Goal: Task Accomplishment & Management: Manage account settings

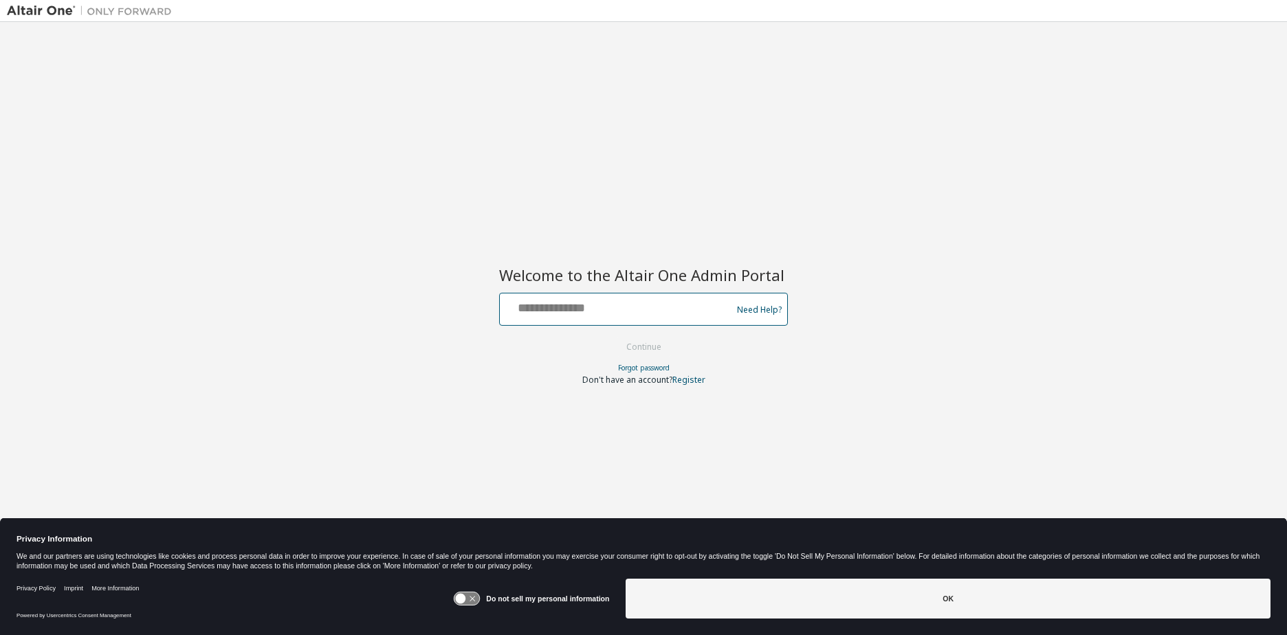
click at [606, 315] on input "text" at bounding box center [617, 306] width 225 height 20
type input "**********"
click at [643, 349] on button "Continue" at bounding box center [644, 347] width 64 height 21
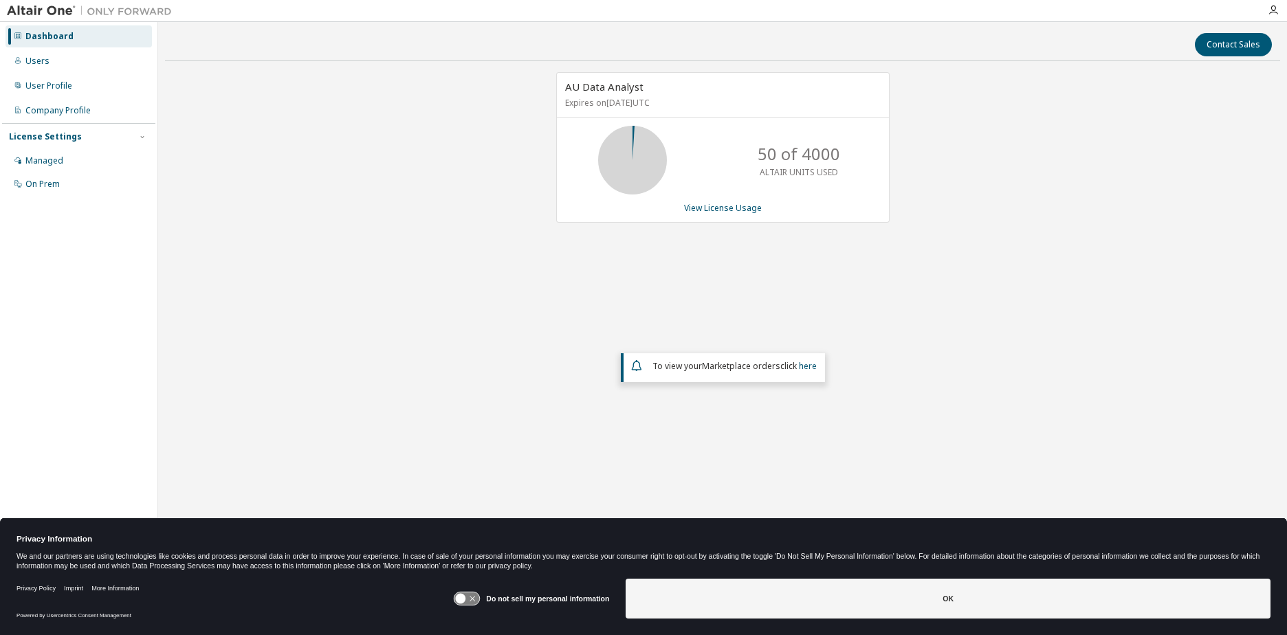
click at [474, 594] on icon at bounding box center [466, 599] width 25 height 13
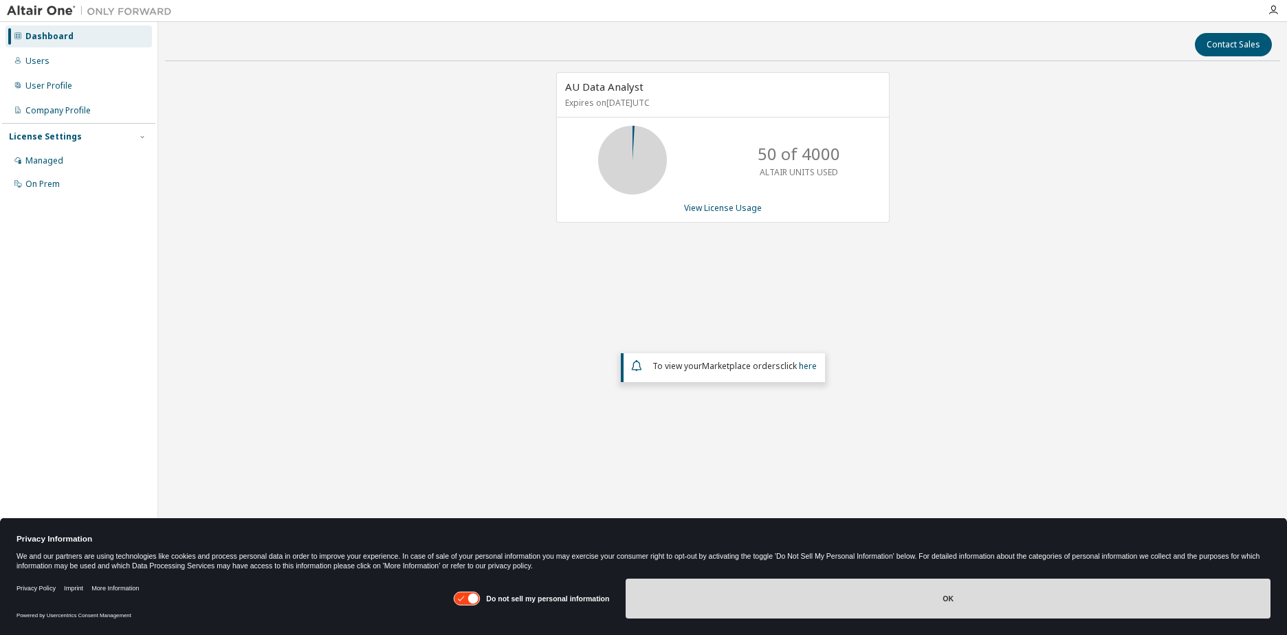
click at [934, 597] on button "OK" at bounding box center [948, 599] width 645 height 40
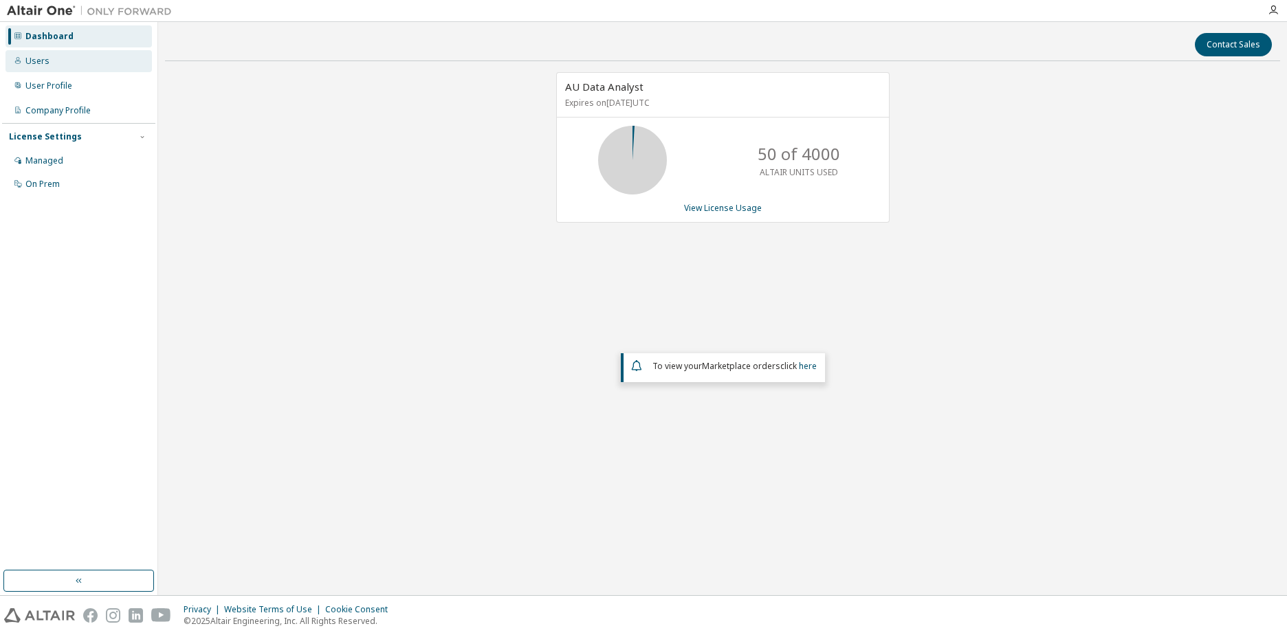
click at [36, 62] on div "Users" at bounding box center [37, 61] width 24 height 11
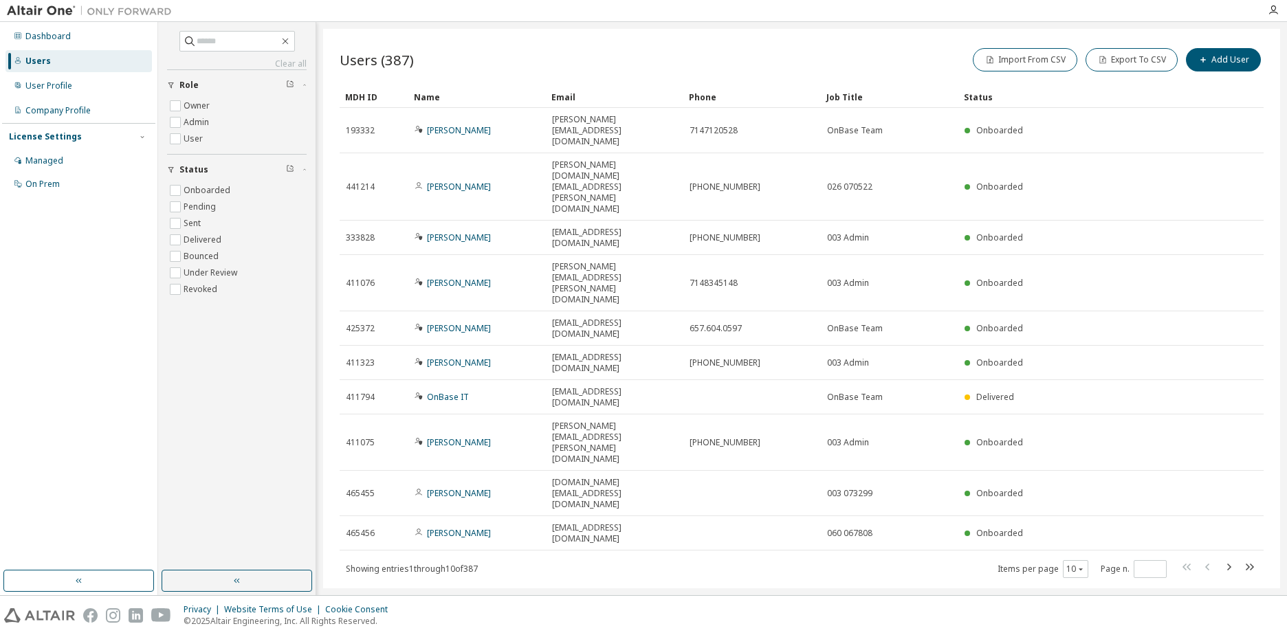
click at [432, 99] on div "Name" at bounding box center [477, 97] width 127 height 22
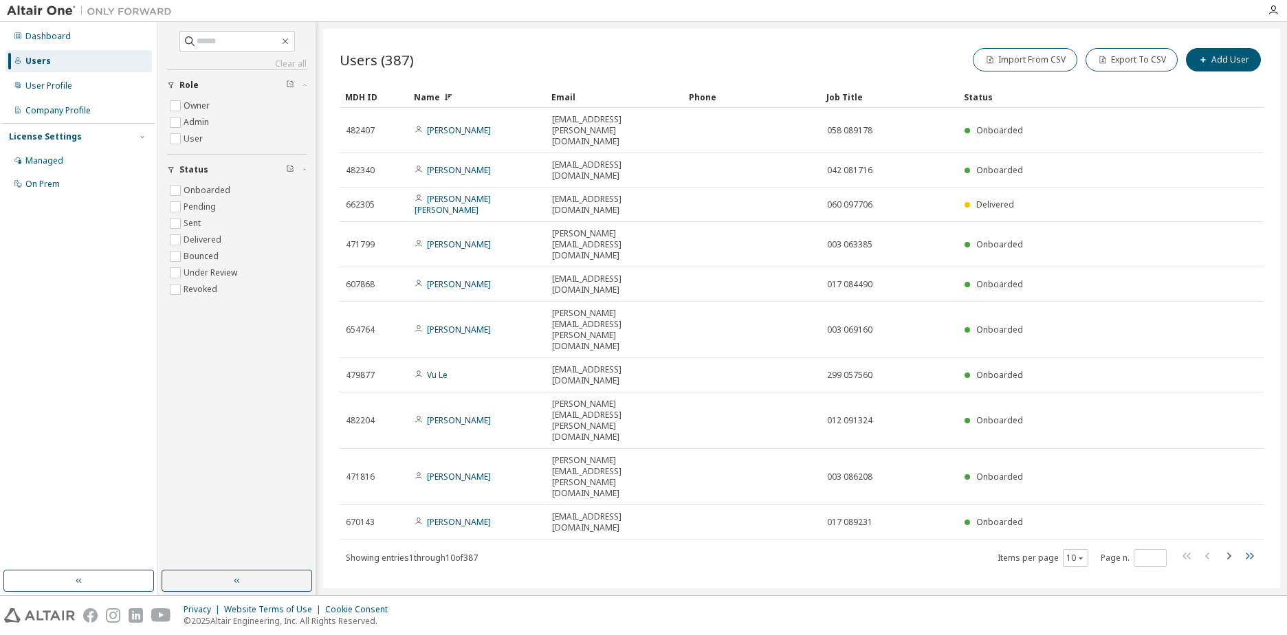
click at [1248, 553] on icon "button" at bounding box center [1250, 556] width 8 height 7
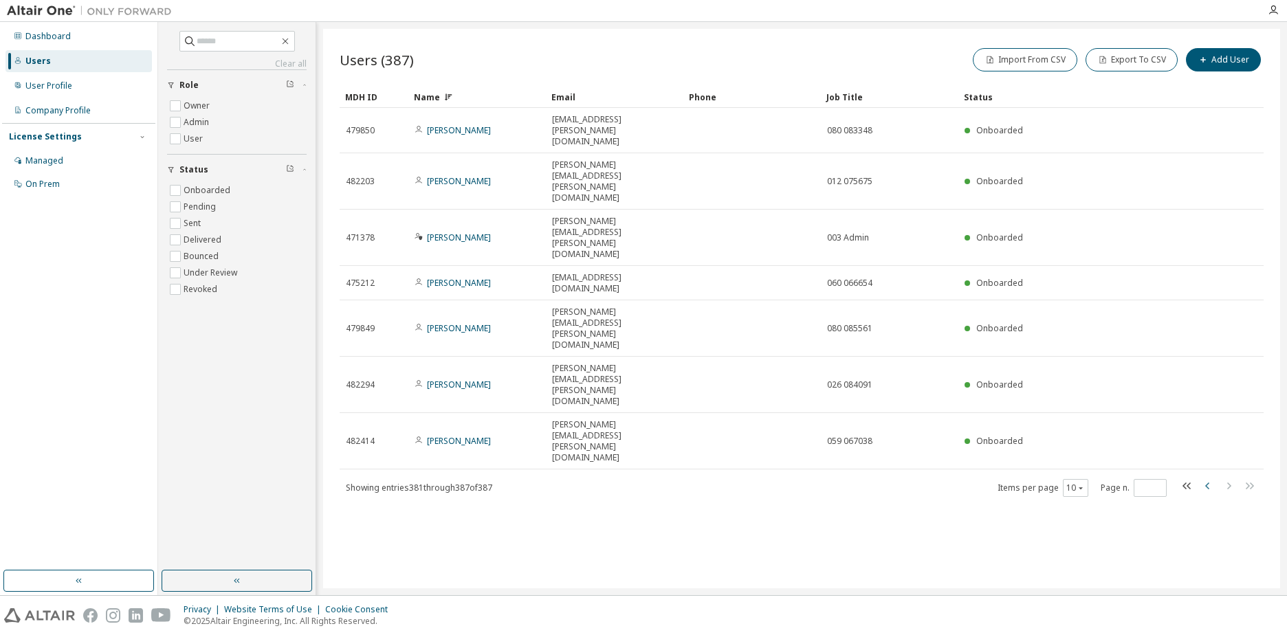
click at [1207, 478] on icon "button" at bounding box center [1208, 486] width 17 height 17
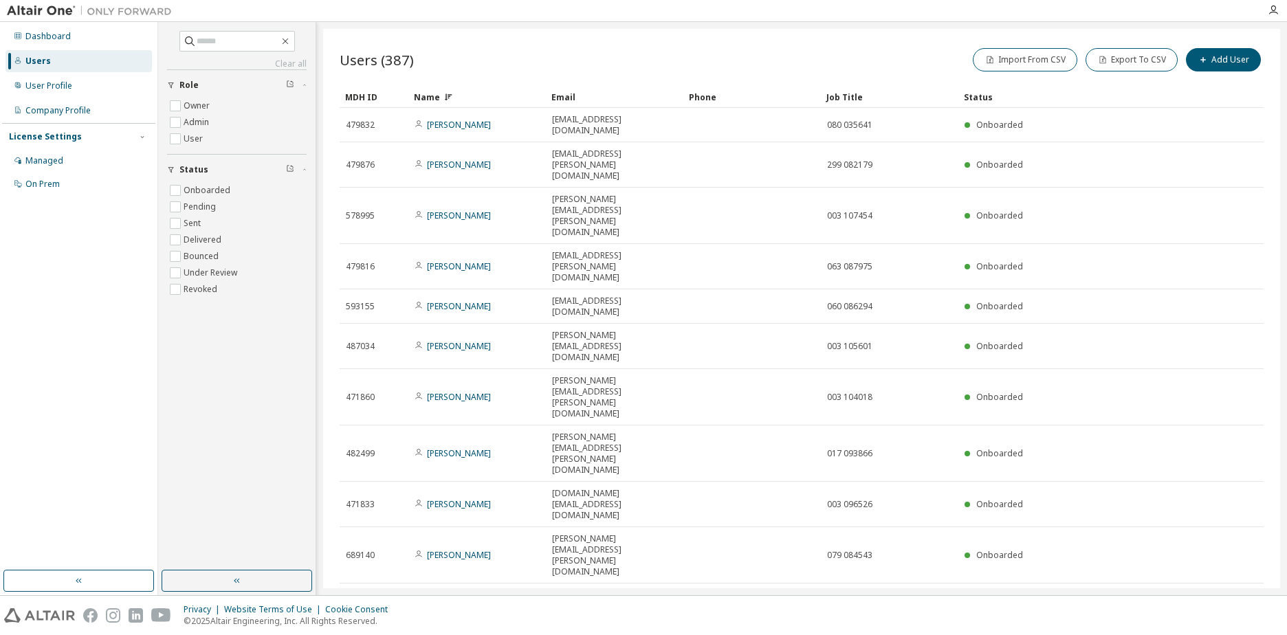
click at [1208, 597] on icon "button" at bounding box center [1207, 600] width 4 height 7
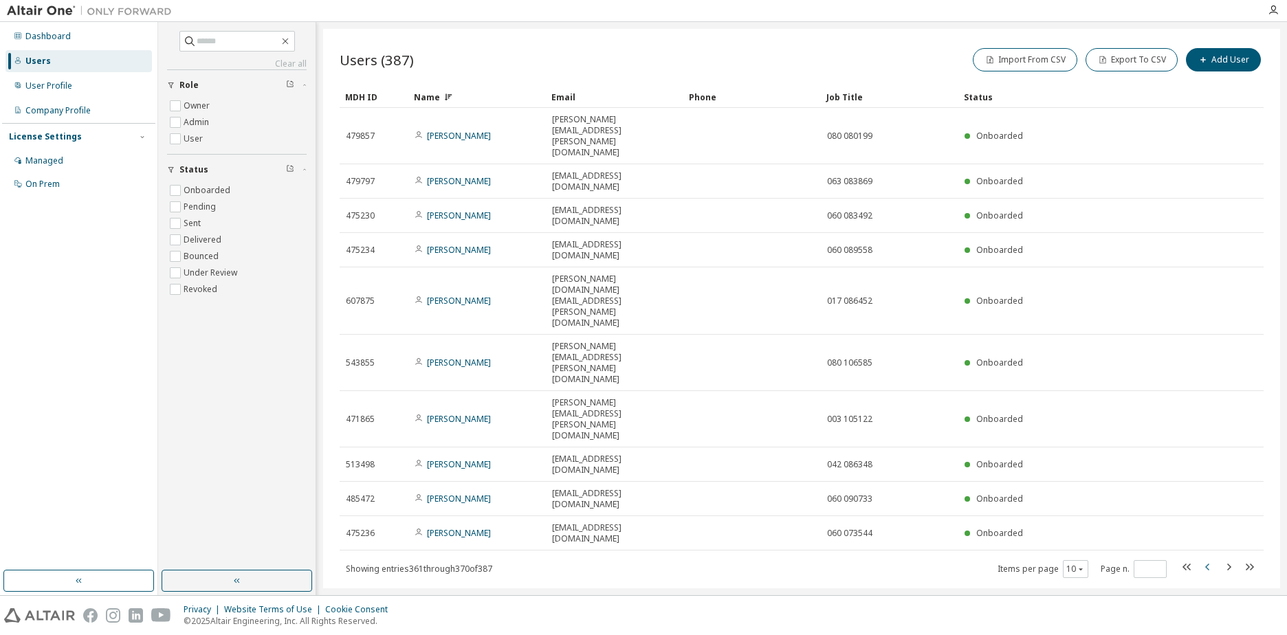
click at [1208, 564] on icon "button" at bounding box center [1207, 567] width 4 height 7
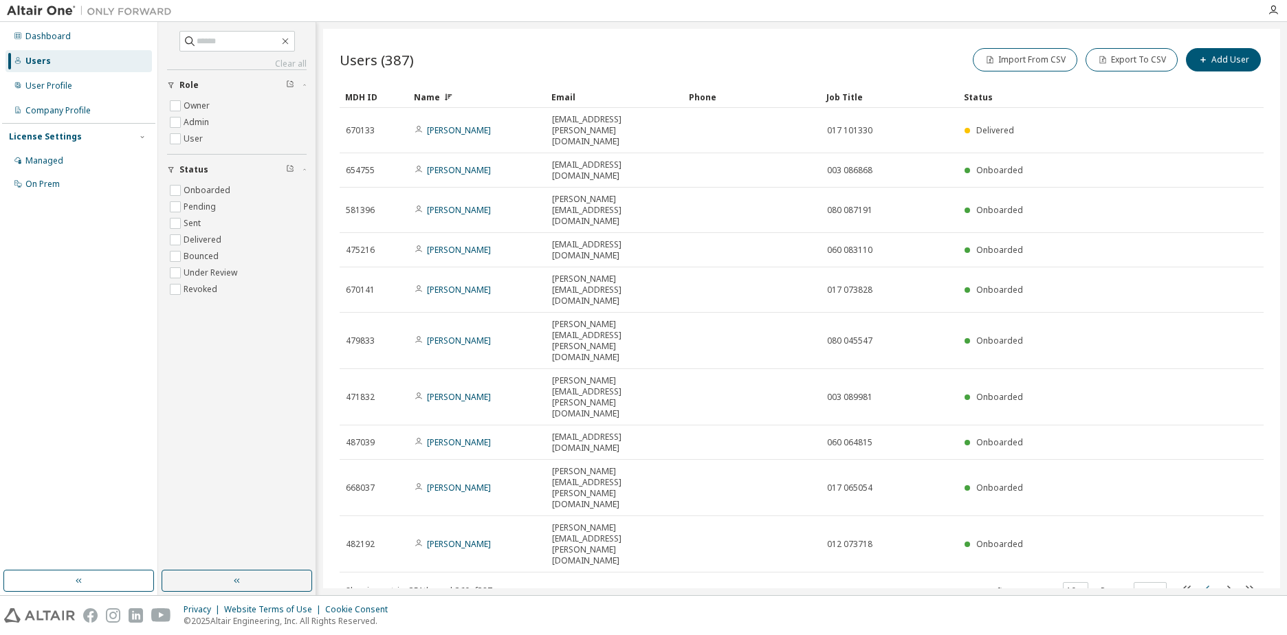
click at [1208, 586] on icon "button" at bounding box center [1207, 589] width 4 height 7
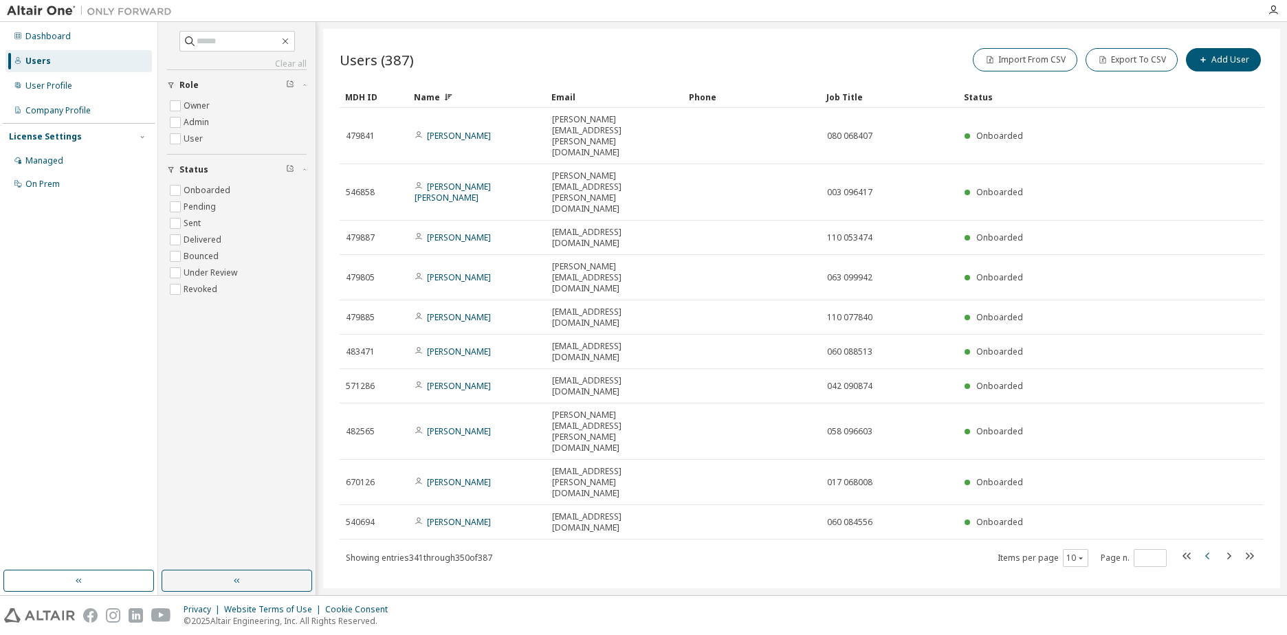
click at [1208, 553] on icon "button" at bounding box center [1207, 556] width 4 height 7
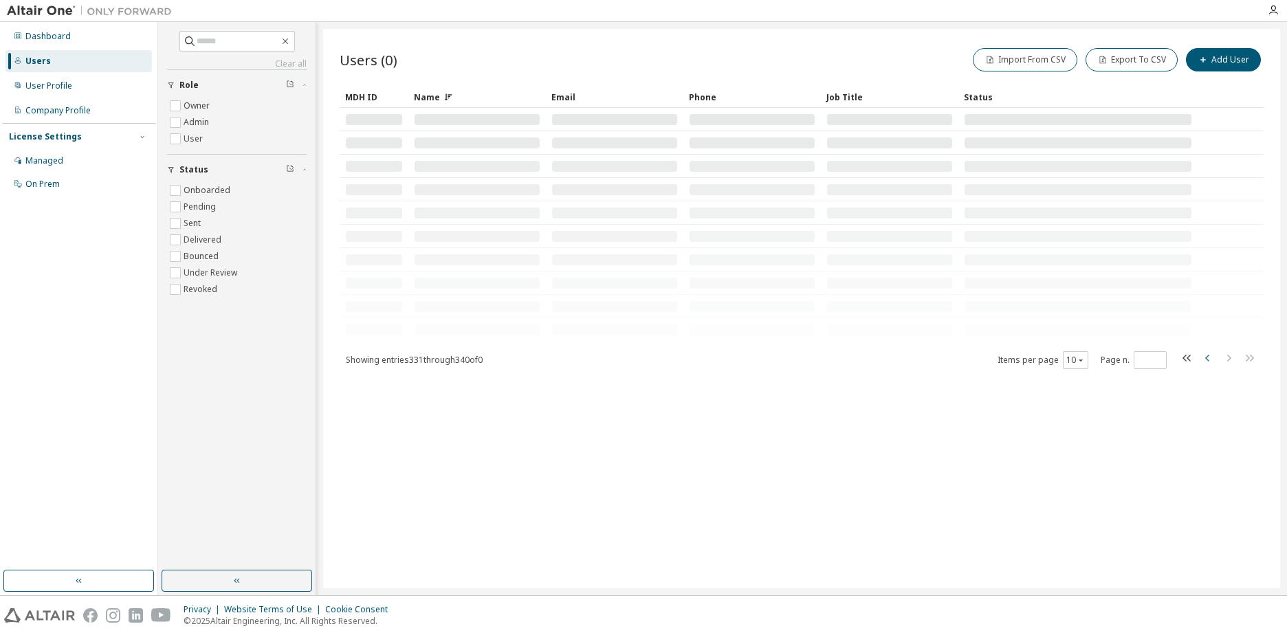
type input "**"
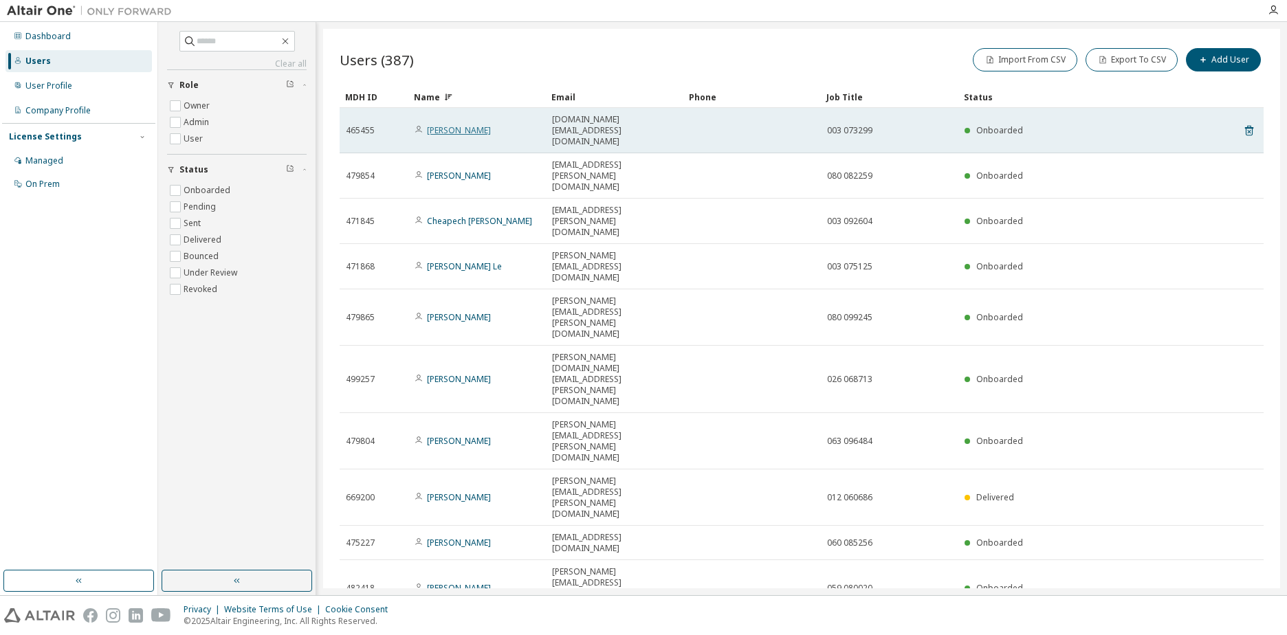
click at [428, 124] on link "Chi Vu" at bounding box center [459, 130] width 64 height 12
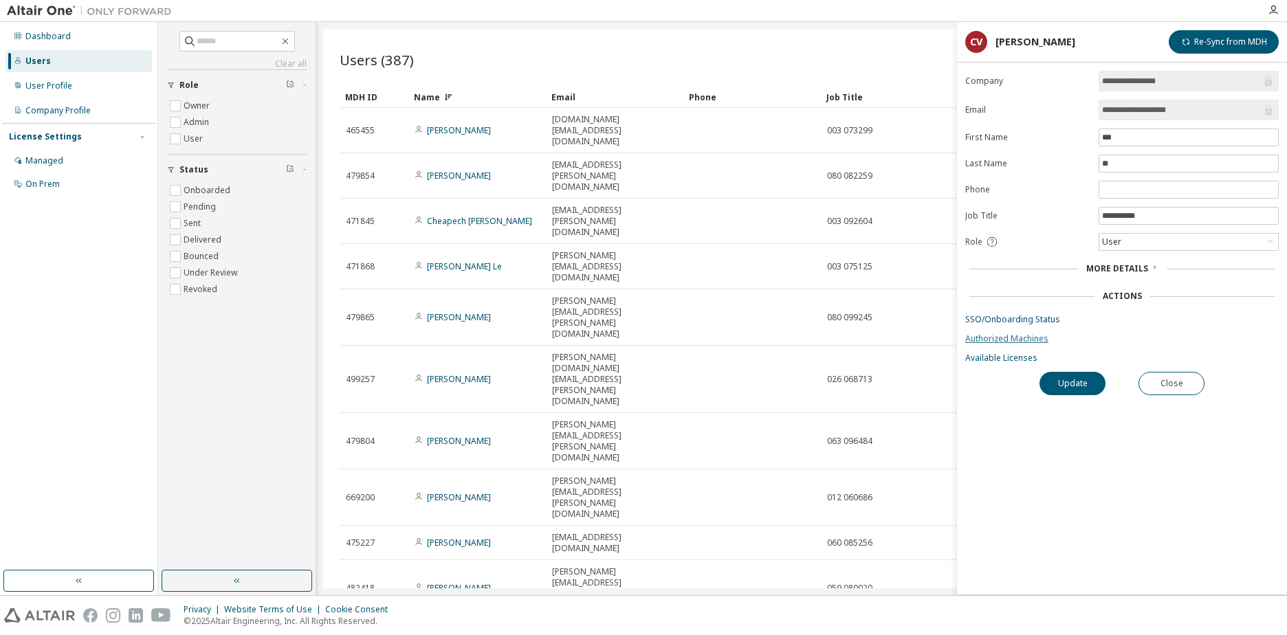
click at [1021, 338] on link "Authorized Machines" at bounding box center [1122, 338] width 314 height 11
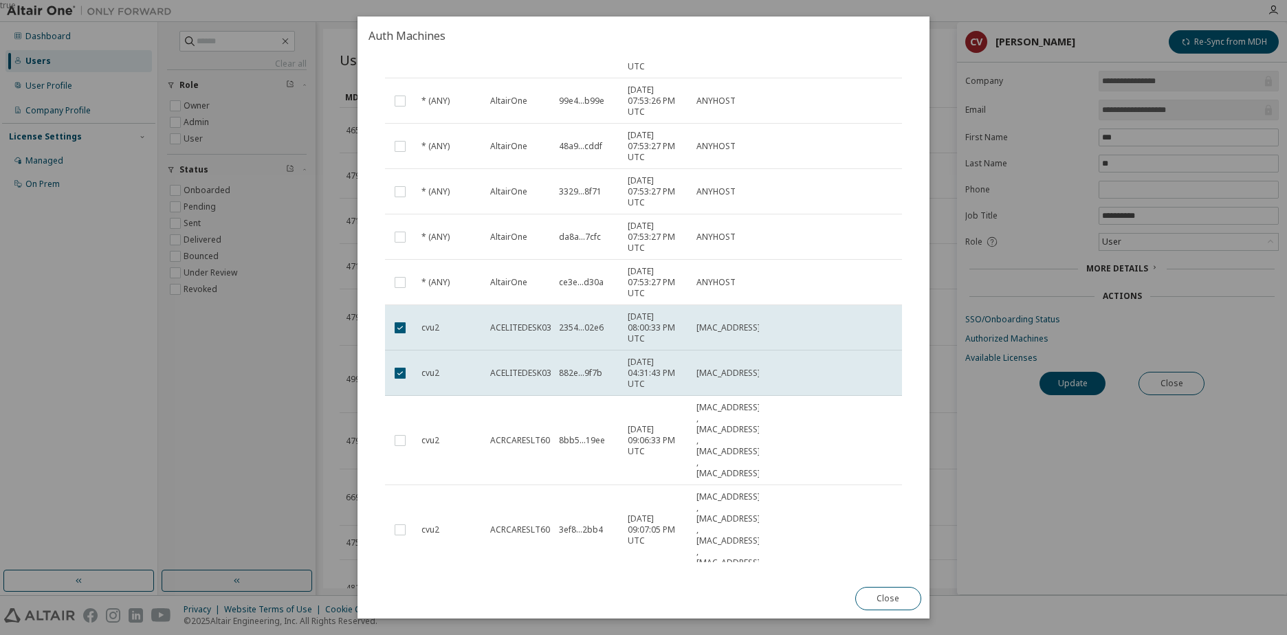
scroll to position [103, 0]
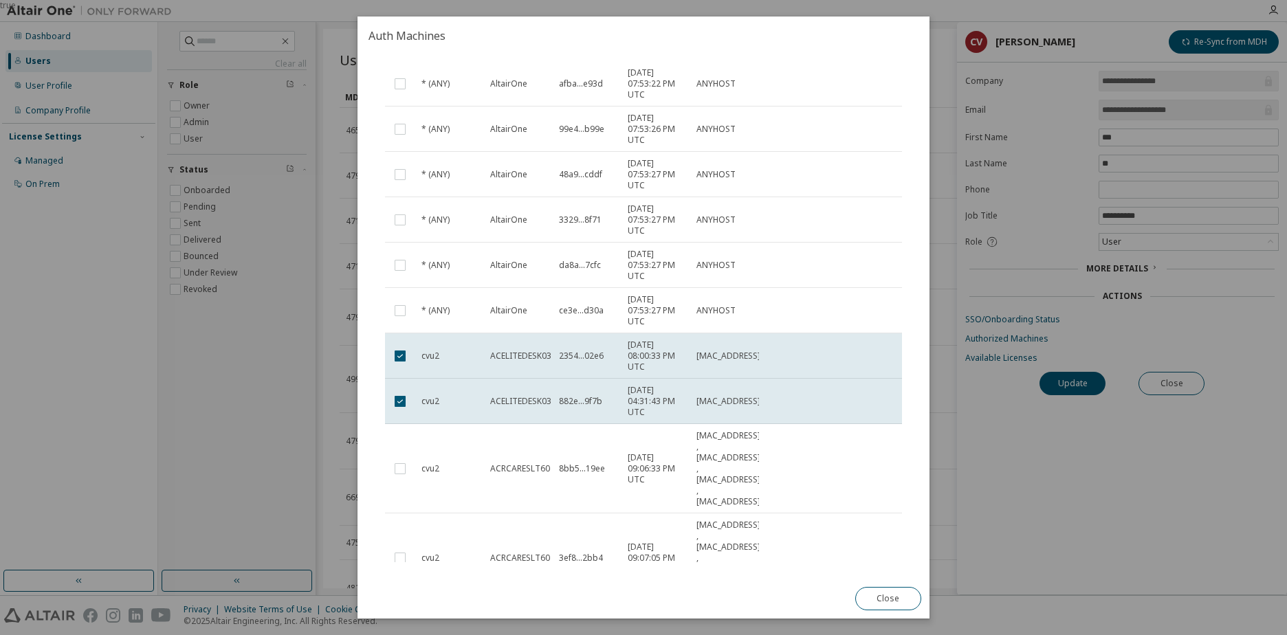
click at [940, 478] on div "true" at bounding box center [643, 317] width 1287 height 635
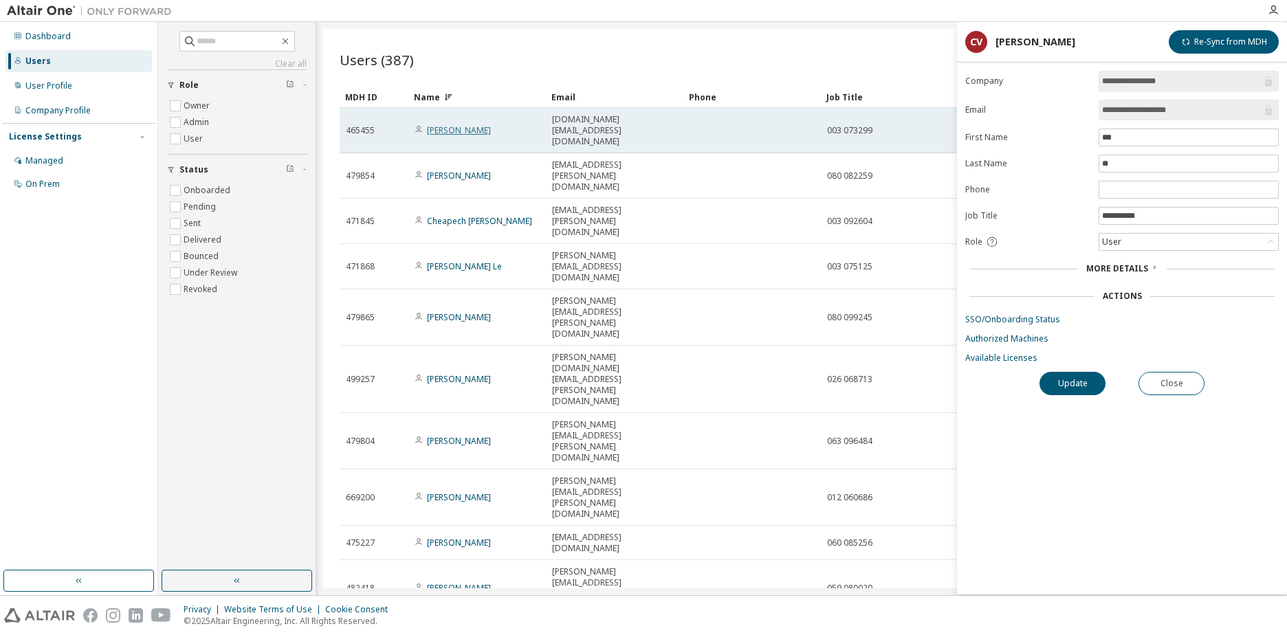
click at [430, 124] on link "Chi Vu" at bounding box center [459, 130] width 64 height 12
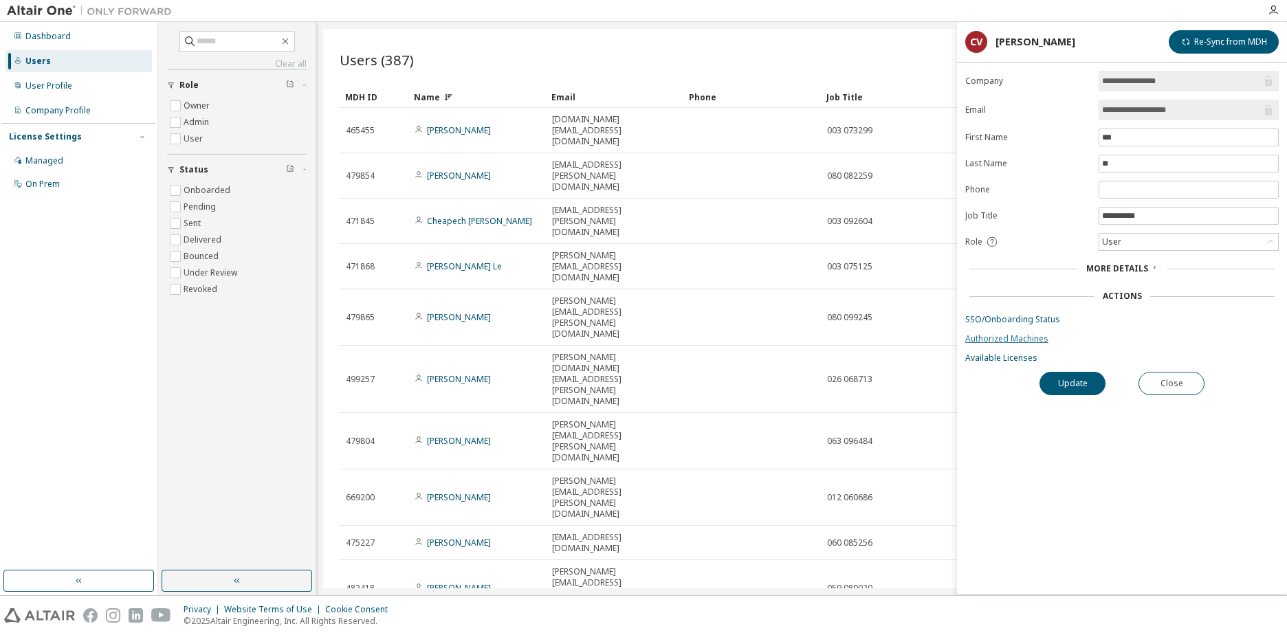
click at [1009, 343] on link "Authorized Machines" at bounding box center [1122, 338] width 314 height 11
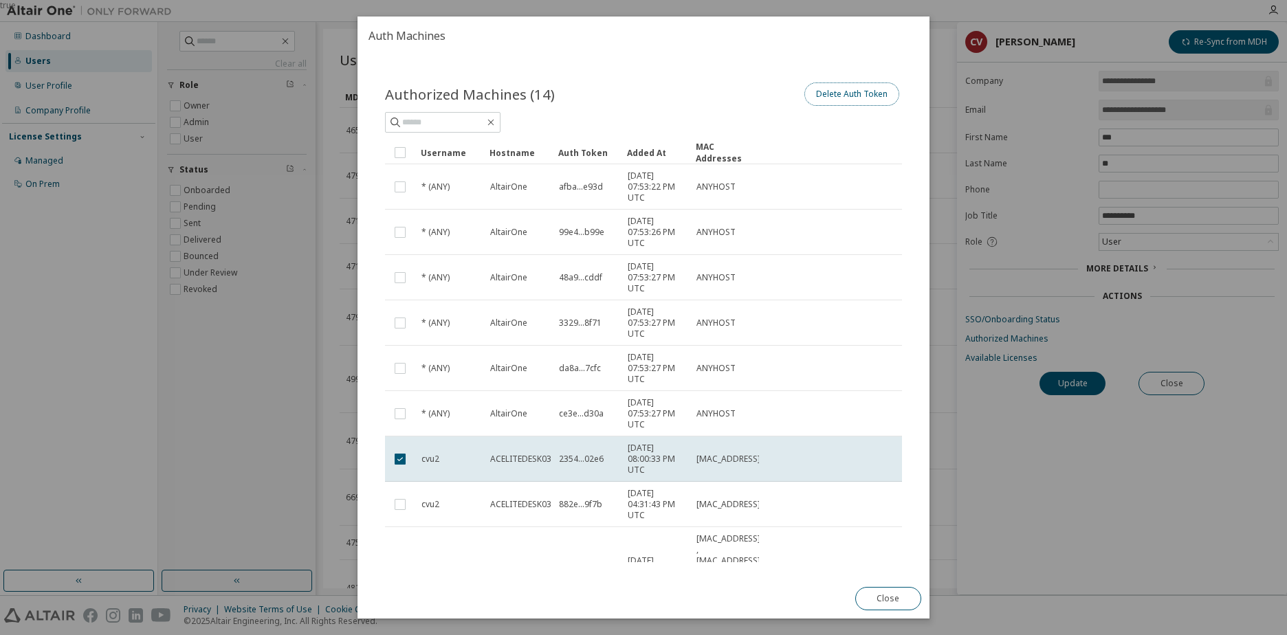
click at [842, 95] on button "Delete Auth Token" at bounding box center [851, 94] width 95 height 23
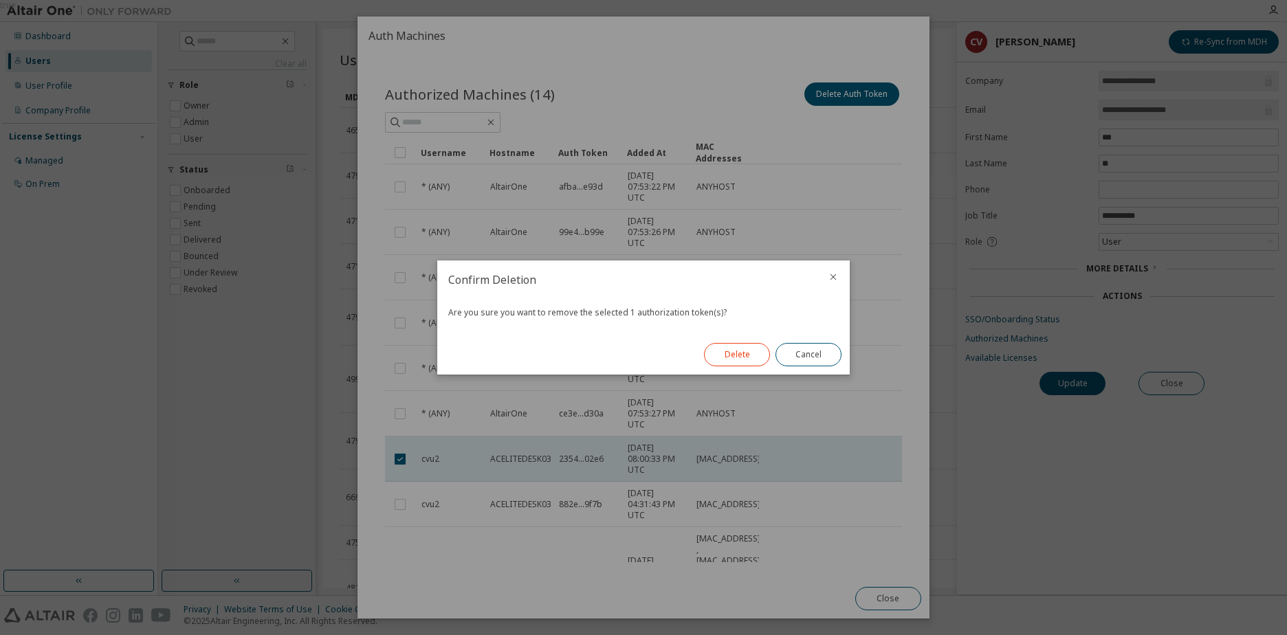
click at [738, 355] on button "Delete" at bounding box center [737, 354] width 66 height 23
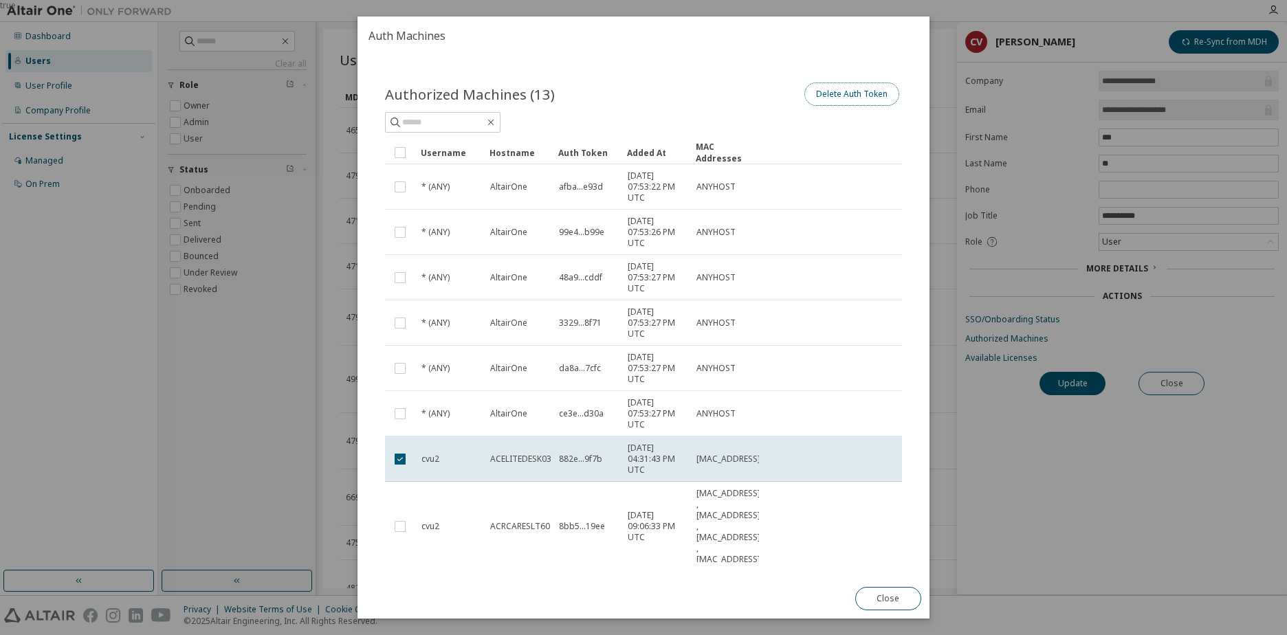
click at [832, 96] on button "Delete Auth Token" at bounding box center [851, 94] width 95 height 23
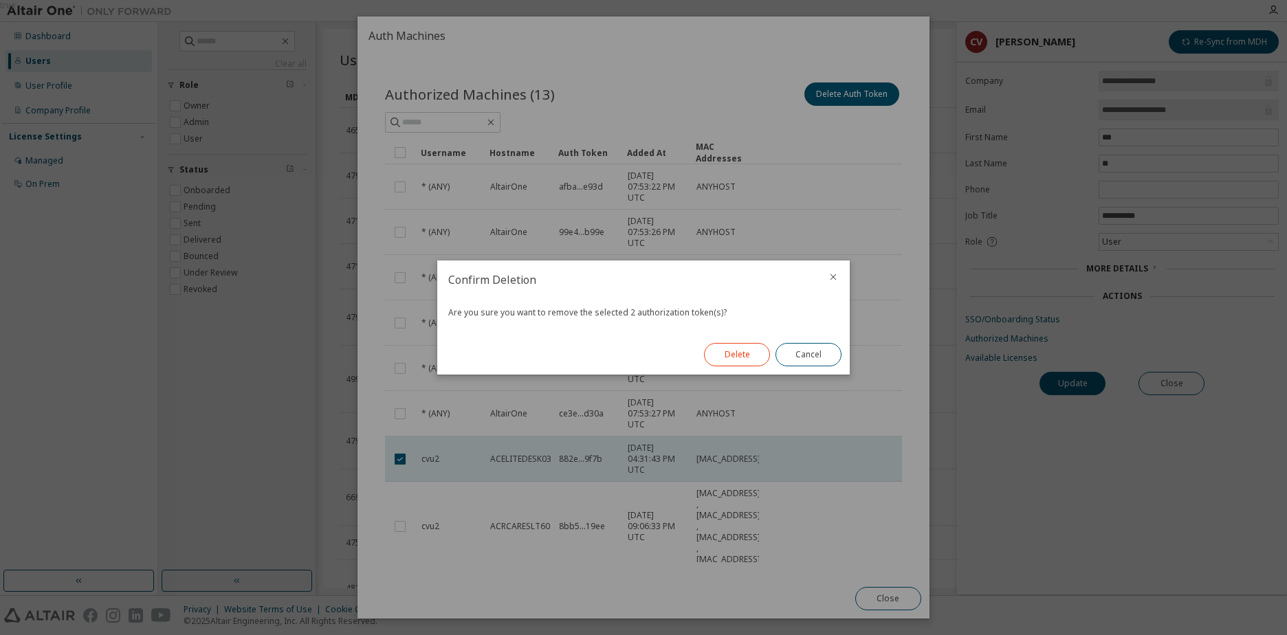
click at [740, 358] on button "Delete" at bounding box center [737, 354] width 66 height 23
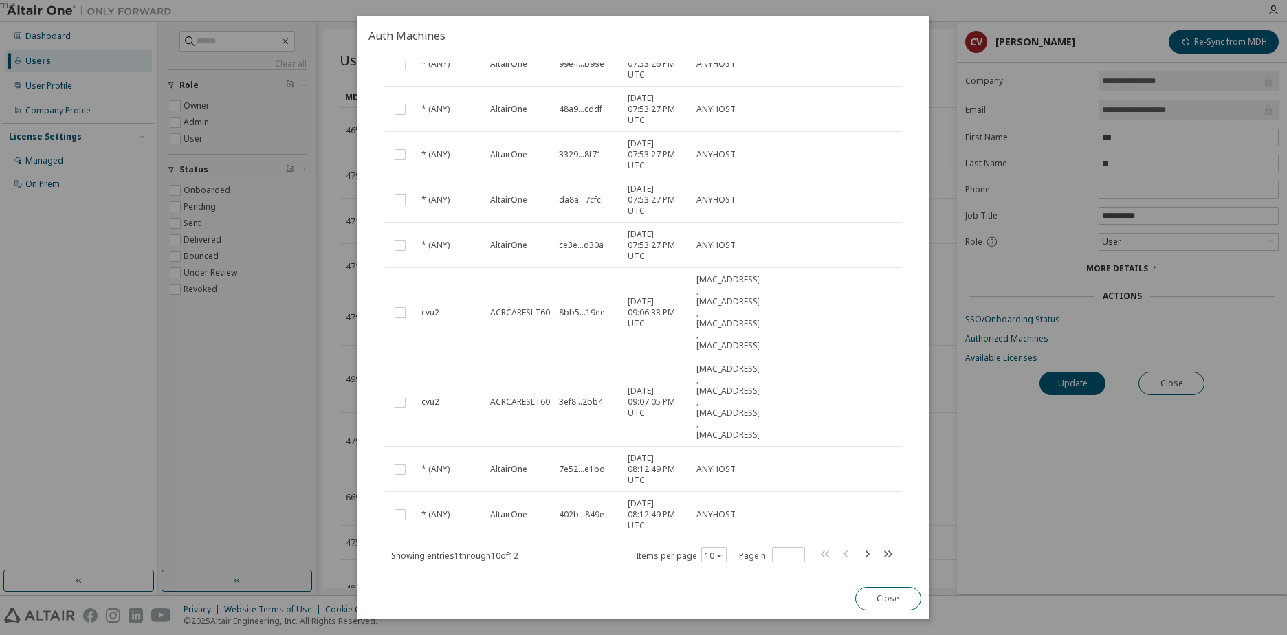
scroll to position [198, 0]
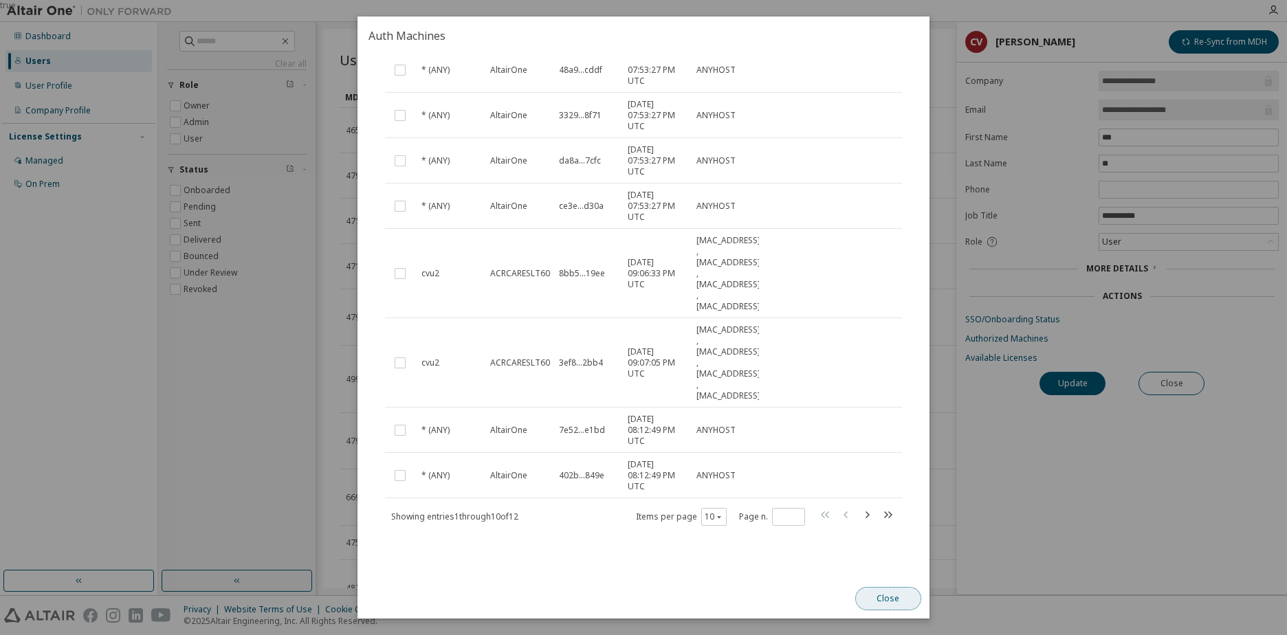
click at [895, 604] on button "Close" at bounding box center [888, 598] width 66 height 23
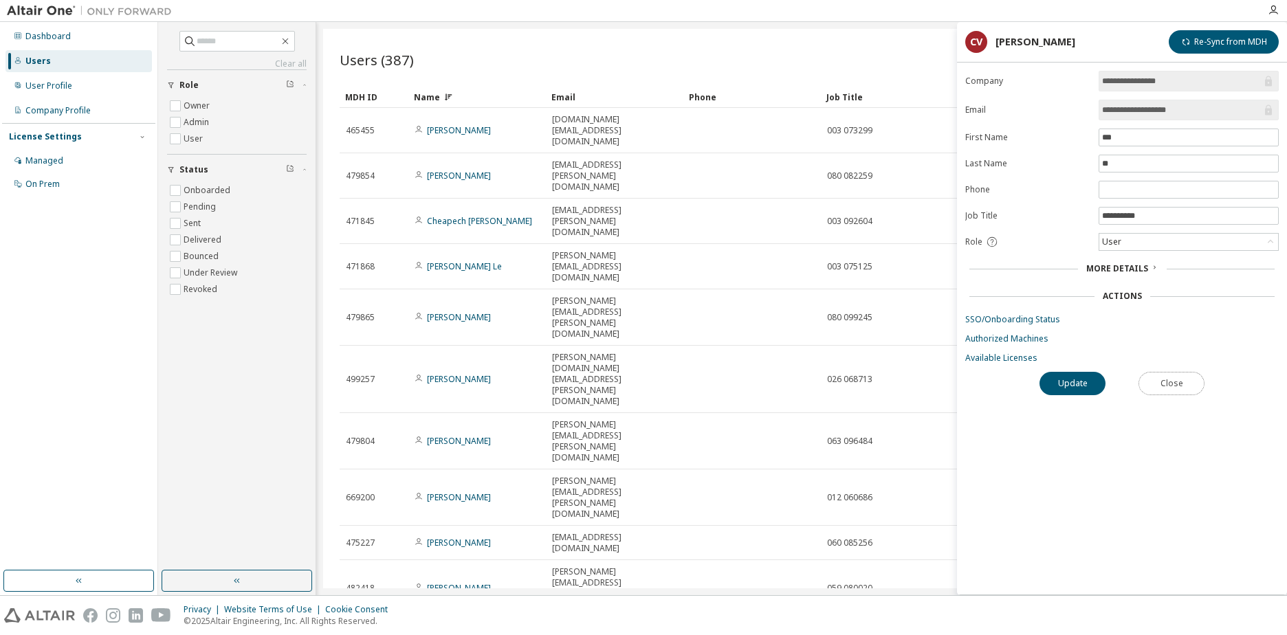
drag, startPoint x: 1195, startPoint y: 383, endPoint x: 1200, endPoint y: 376, distance: 8.4
click at [1200, 376] on button "Close" at bounding box center [1172, 383] width 66 height 23
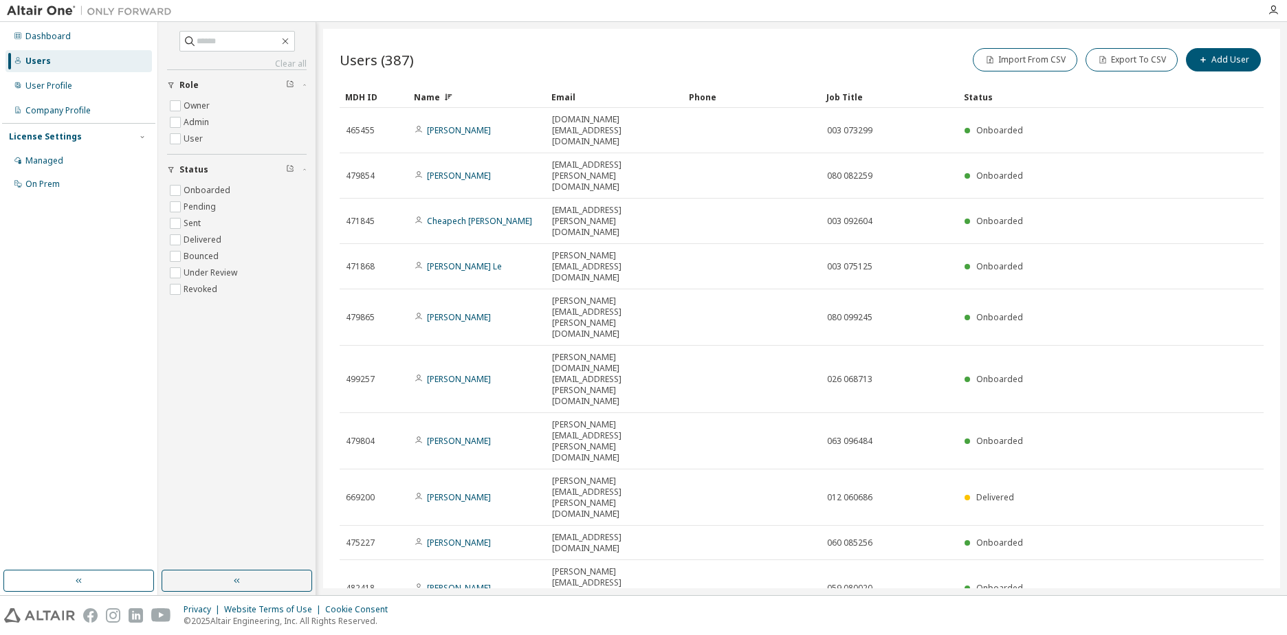
click at [1268, 8] on div at bounding box center [1274, 10] width 28 height 11
click at [1275, 10] on icon "button" at bounding box center [1273, 10] width 11 height 11
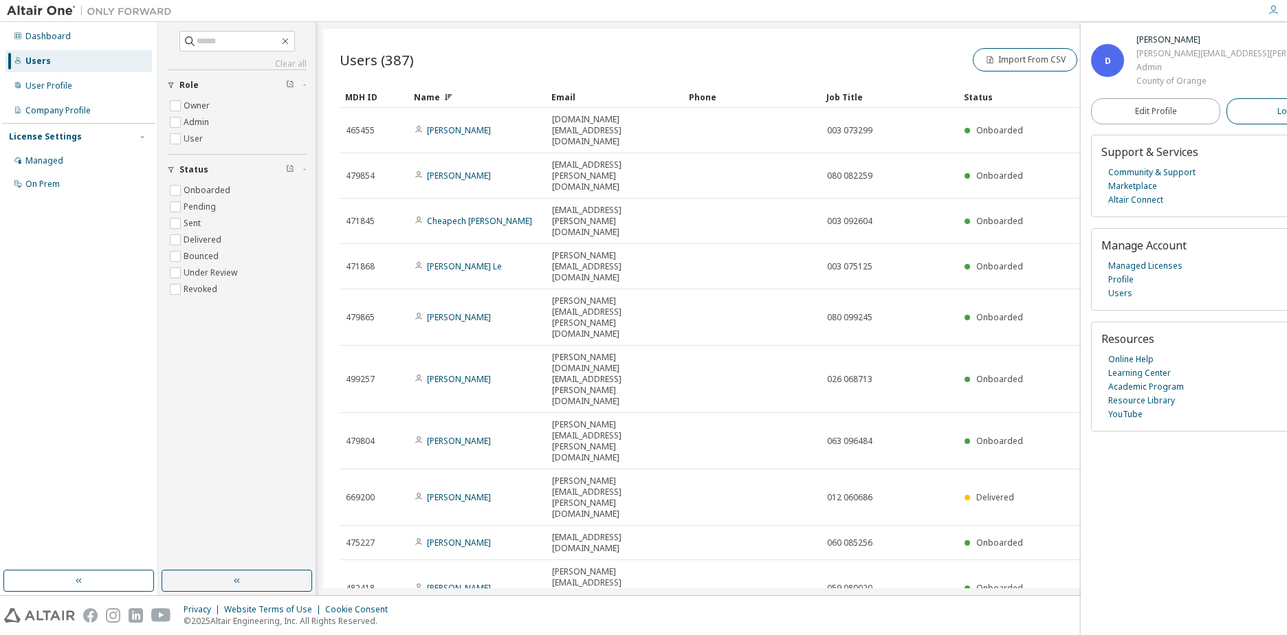
click at [1277, 109] on span "Logout" at bounding box center [1291, 112] width 28 height 14
